Goal: Transaction & Acquisition: Book appointment/travel/reservation

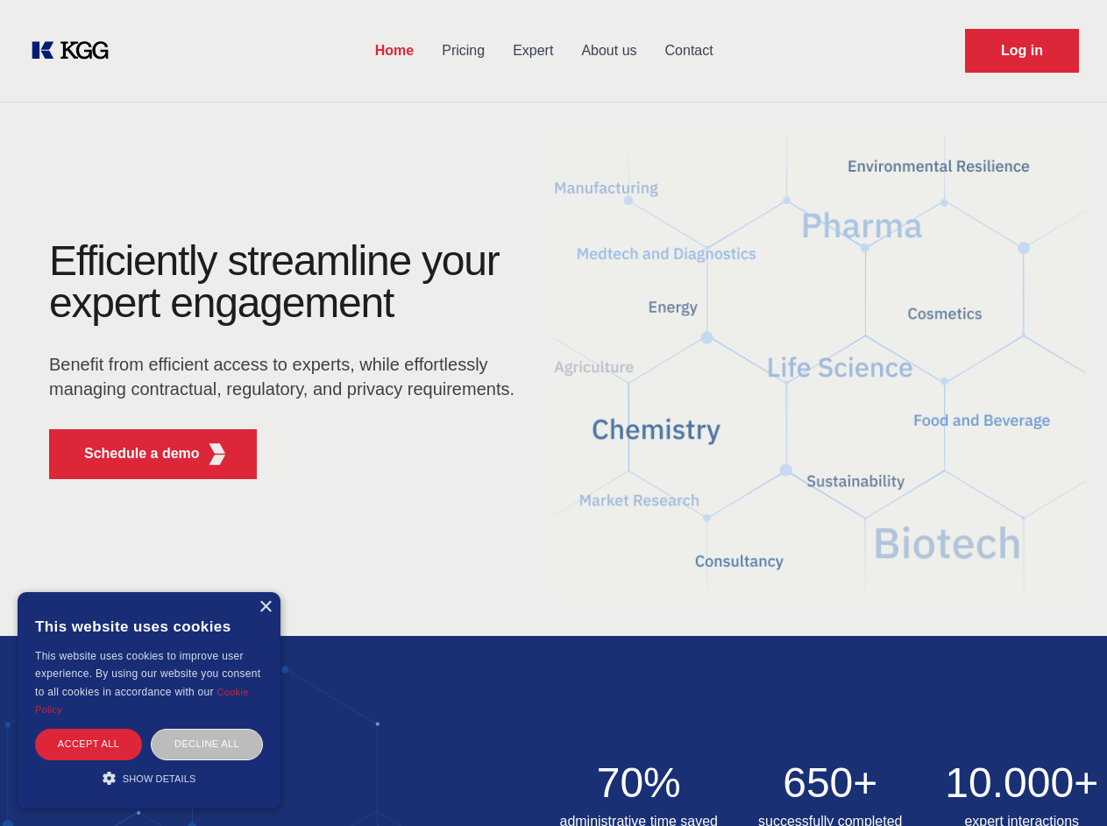
click at [553, 413] on div "Efficiently streamline your expert engagement Benefit from efficient access to …" at bounding box center [287, 366] width 533 height 253
click at [131, 454] on p "Schedule a demo" at bounding box center [142, 453] width 116 height 21
click at [265, 607] on div "× This website uses cookies This website uses cookies to improve user experienc…" at bounding box center [149, 700] width 263 height 216
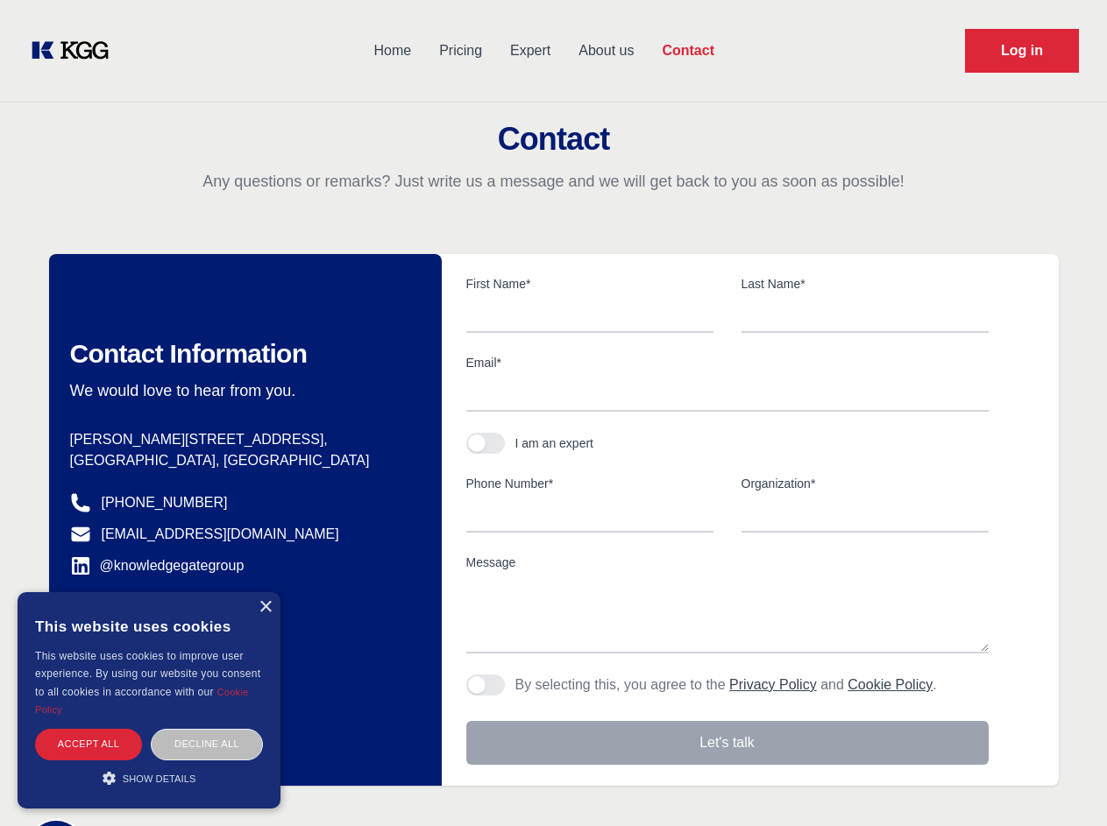
click at [88, 744] on div "Accept all" at bounding box center [88, 744] width 107 height 31
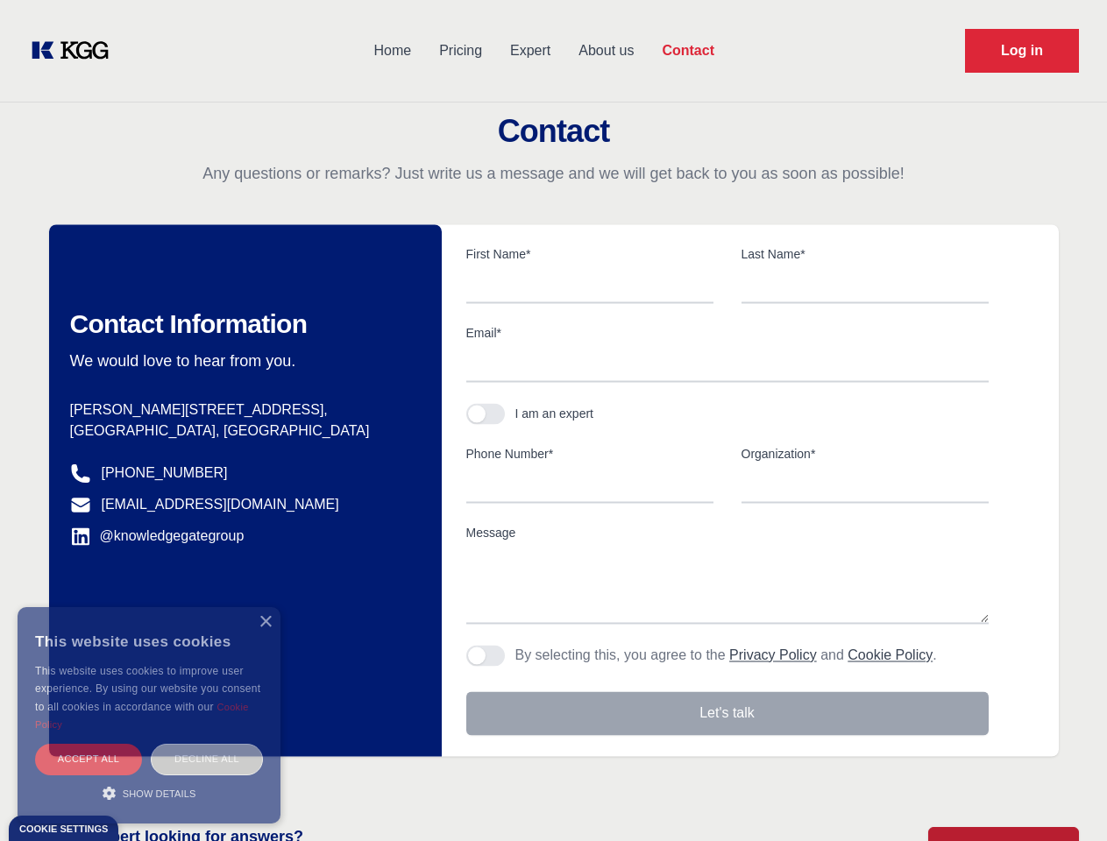
click at [207, 744] on div "Decline all" at bounding box center [207, 759] width 112 height 31
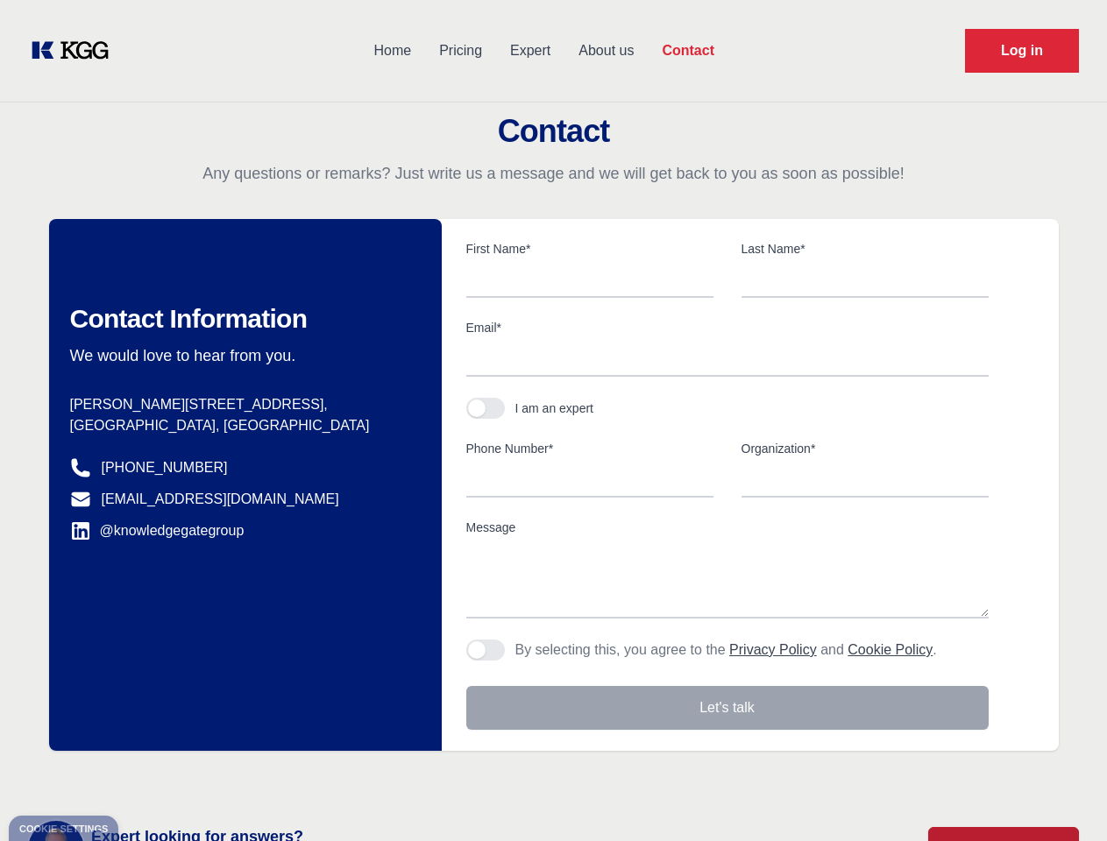
click at [149, 778] on main "Contact Any questions or remarks? Just write us a message and we will get back …" at bounding box center [553, 456] width 1107 height 912
